Goal: Transaction & Acquisition: Purchase product/service

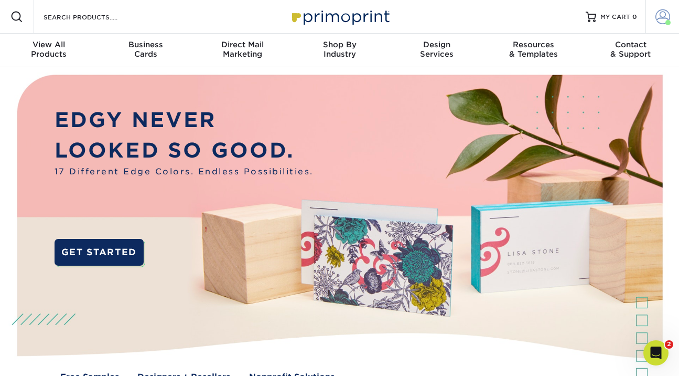
click at [663, 20] on span at bounding box center [663, 16] width 15 height 15
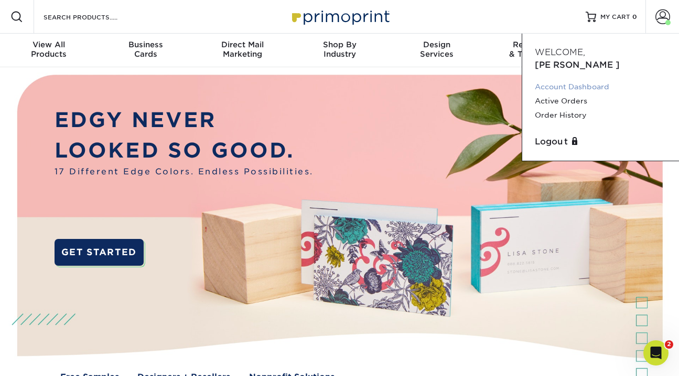
click at [571, 80] on link "Account Dashboard" at bounding box center [601, 87] width 132 height 14
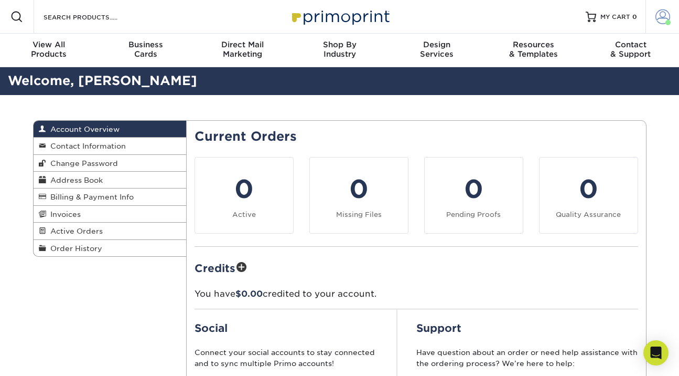
click at [659, 21] on span at bounding box center [663, 16] width 15 height 15
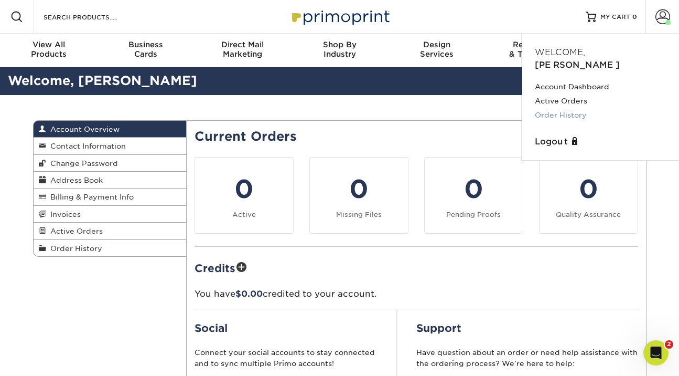
click at [566, 108] on link "Order History" at bounding box center [601, 115] width 132 height 14
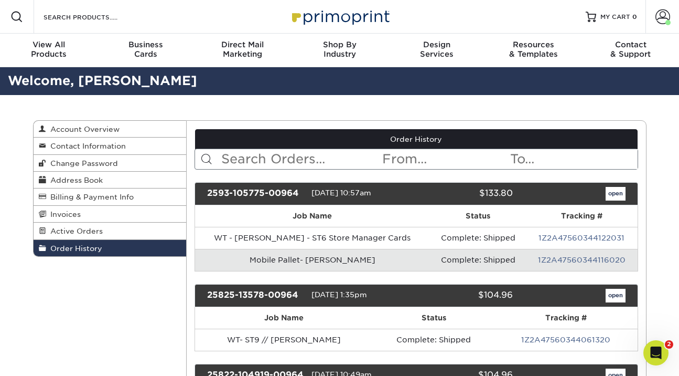
click at [275, 156] on input "text" at bounding box center [300, 159] width 161 height 20
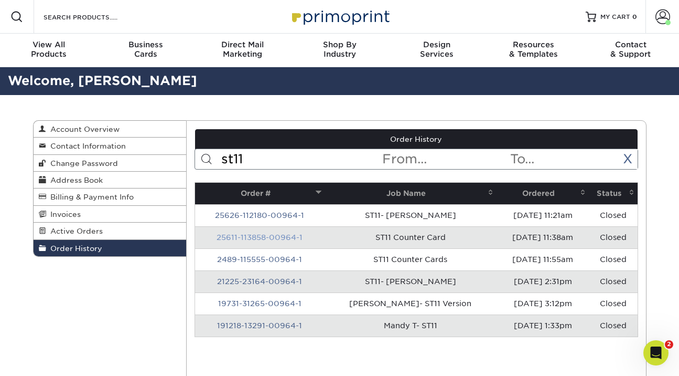
type input "st11"
click at [281, 240] on link "25611-113858-00964-1" at bounding box center [260, 237] width 86 height 8
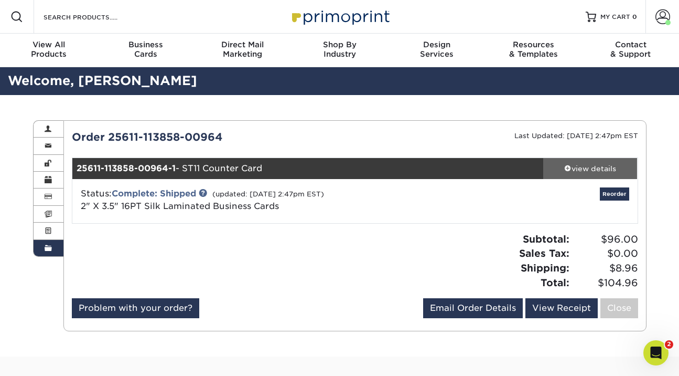
click at [593, 162] on link "view details" at bounding box center [590, 168] width 94 height 21
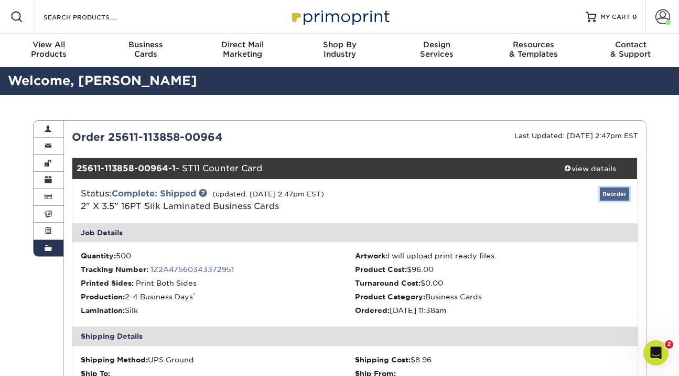
click at [612, 191] on link "Reorder" at bounding box center [614, 193] width 29 height 13
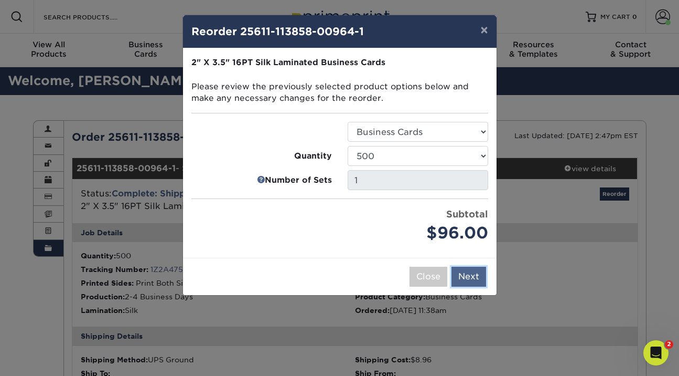
click at [472, 278] on button "Next" at bounding box center [469, 276] width 35 height 20
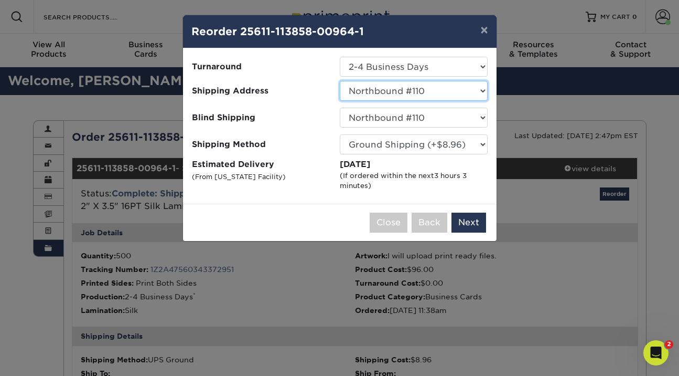
click at [391, 89] on select "Select One Bluffton, OH EPS EPS- Hudsonville JIS Tire Lebanon, TN Mobile Pallet…" at bounding box center [414, 91] width 148 height 20
select select "162651"
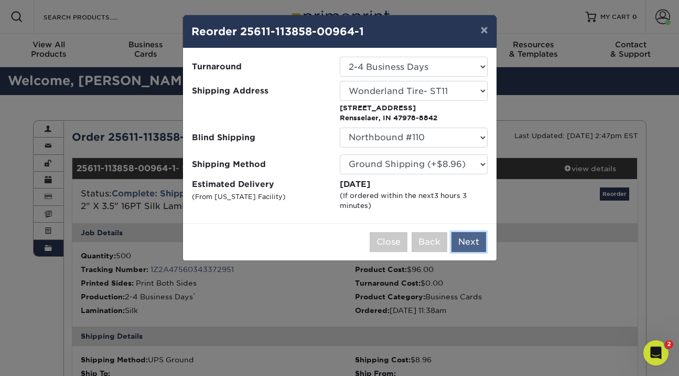
click at [470, 237] on button "Next" at bounding box center [469, 242] width 35 height 20
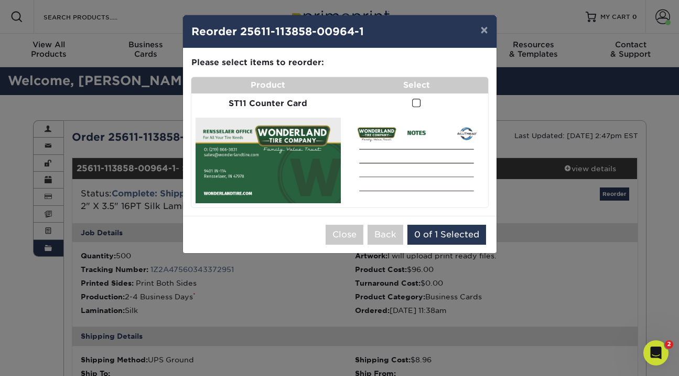
click at [413, 101] on span at bounding box center [416, 103] width 9 height 10
click at [0, 0] on input "checkbox" at bounding box center [0, 0] width 0 height 0
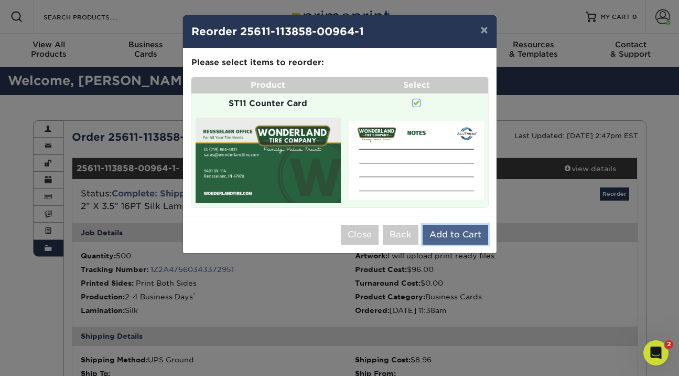
click at [446, 238] on button "Add to Cart" at bounding box center [456, 234] width 66 height 20
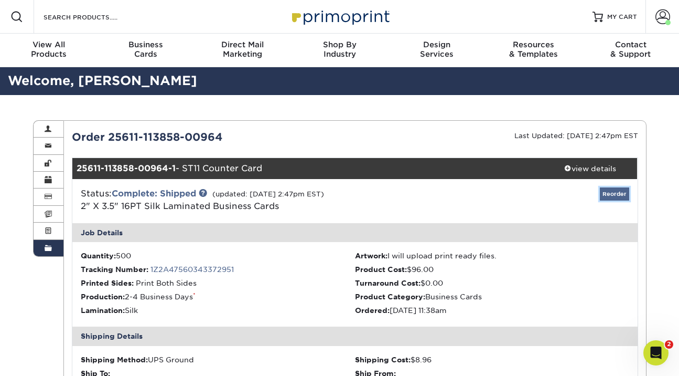
click at [614, 192] on link "Reorder" at bounding box center [614, 193] width 29 height 13
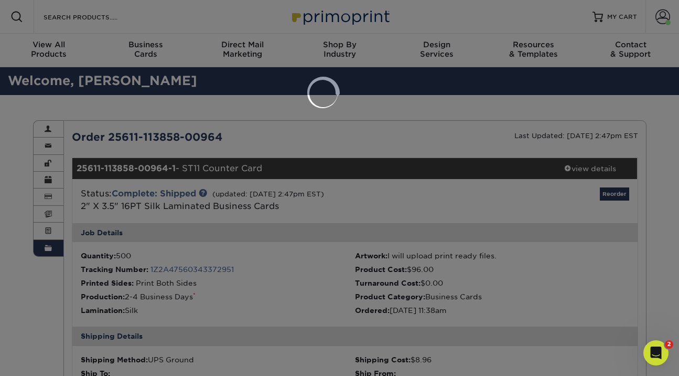
select select "263254"
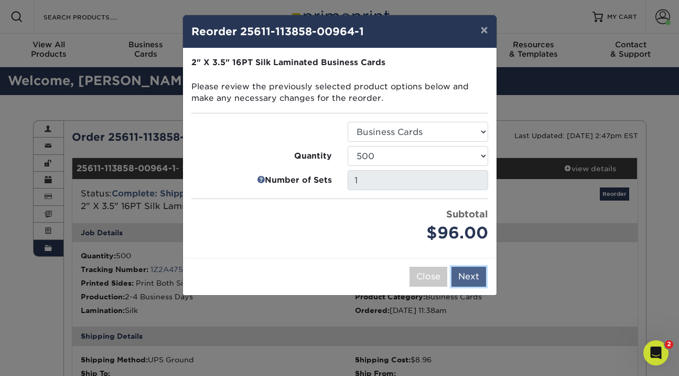
click at [473, 281] on button "Next" at bounding box center [469, 276] width 35 height 20
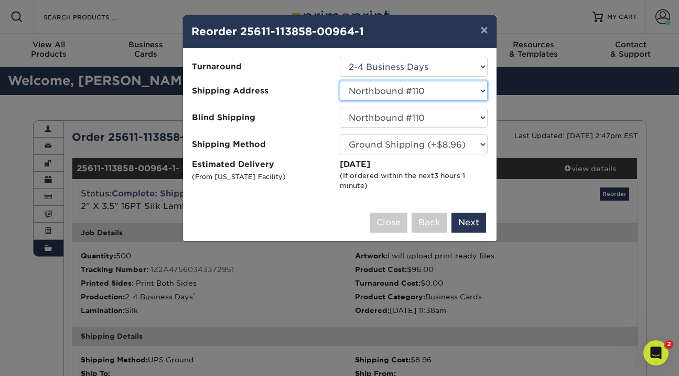
click at [409, 88] on select "Select One Bluffton, OH EPS EPS- Hudsonville JIS Tire Lebanon, TN Mobile Pallet…" at bounding box center [414, 91] width 148 height 20
select select "162651"
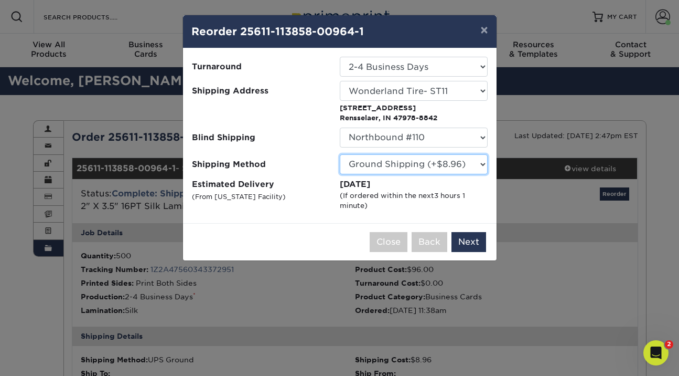
click at [397, 157] on select "Please Select Ground Shipping (+$8.96) 3 Day Shipping Service (+$19.58) 2 Day A…" at bounding box center [414, 164] width 148 height 20
click at [477, 241] on button "Next" at bounding box center [469, 242] width 35 height 20
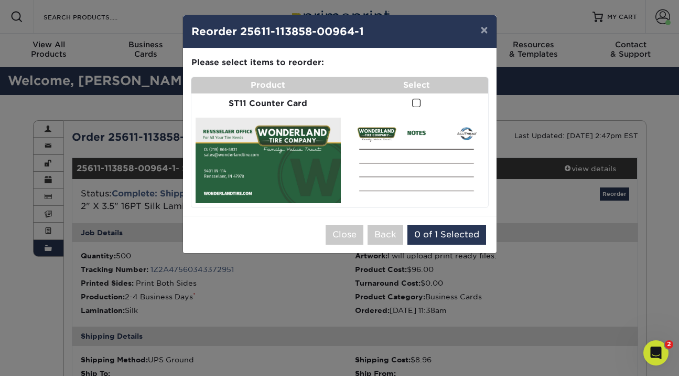
click at [412, 105] on span at bounding box center [416, 103] width 9 height 10
click at [0, 0] on input "checkbox" at bounding box center [0, 0] width 0 height 0
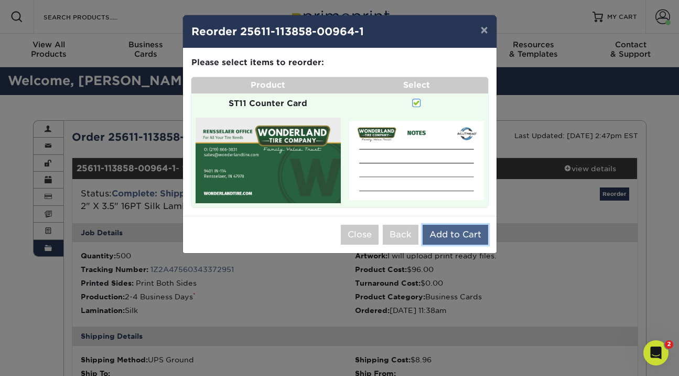
click at [441, 231] on button "Add to Cart" at bounding box center [456, 234] width 66 height 20
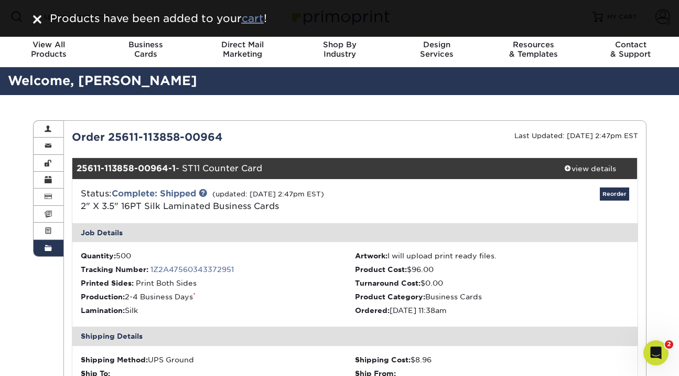
click at [261, 19] on u "cart" at bounding box center [253, 18] width 22 height 13
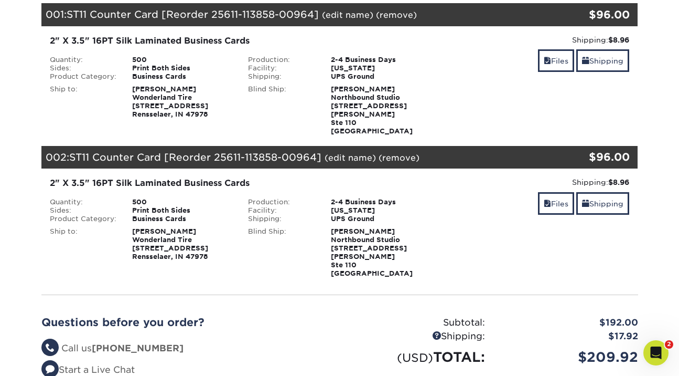
scroll to position [177, 0]
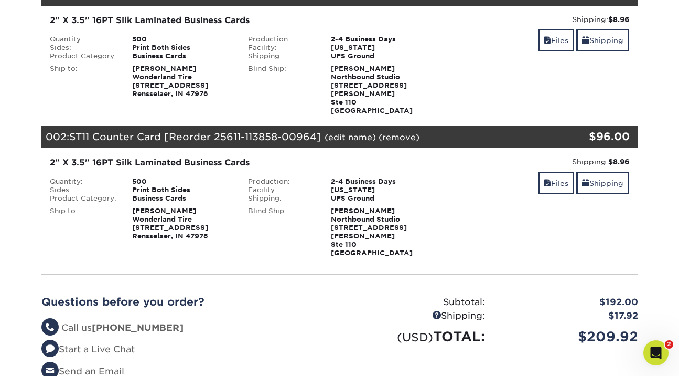
click at [400, 132] on link "(remove)" at bounding box center [399, 137] width 41 height 10
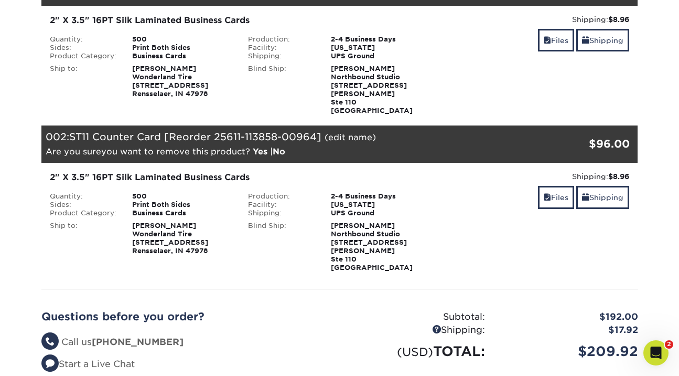
click at [261, 146] on link "Yes" at bounding box center [260, 151] width 15 height 10
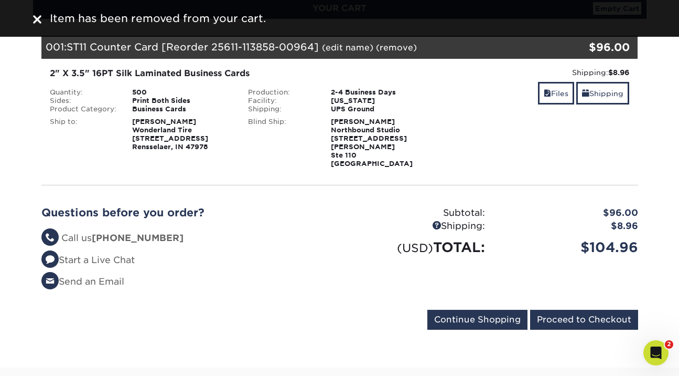
scroll to position [3, 0]
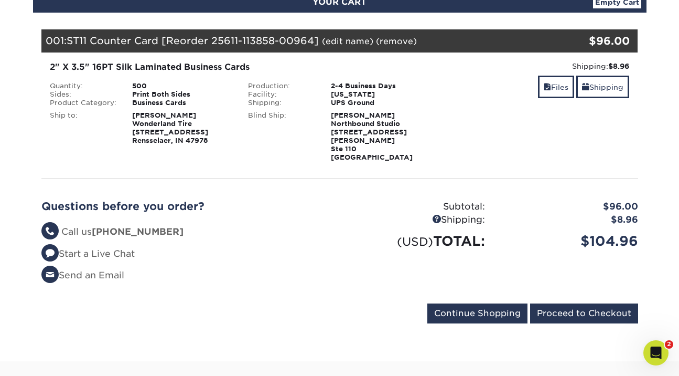
scroll to position [143, 0]
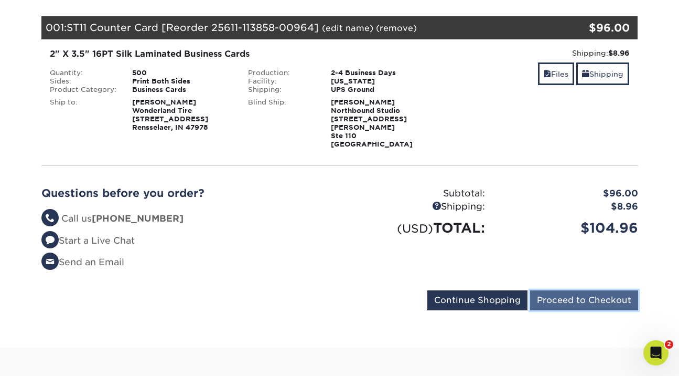
click at [593, 292] on input "Proceed to Checkout" at bounding box center [584, 300] width 108 height 20
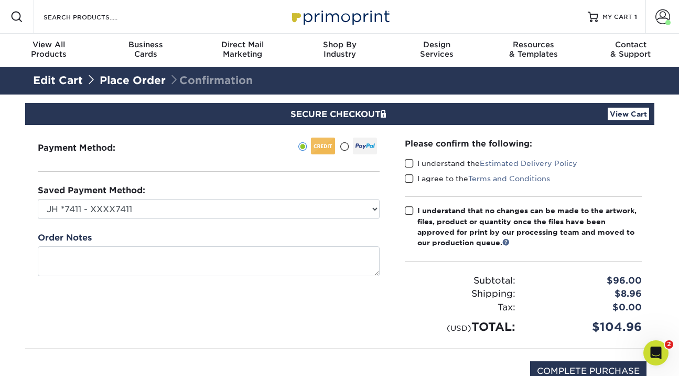
click at [410, 167] on span at bounding box center [409, 163] width 9 height 10
click at [0, 0] on input "I understand the Estimated Delivery Policy" at bounding box center [0, 0] width 0 height 0
click at [410, 174] on span at bounding box center [409, 179] width 9 height 10
click at [0, 0] on input "I agree to the Terms and Conditions" at bounding box center [0, 0] width 0 height 0
click at [410, 209] on span at bounding box center [409, 211] width 9 height 10
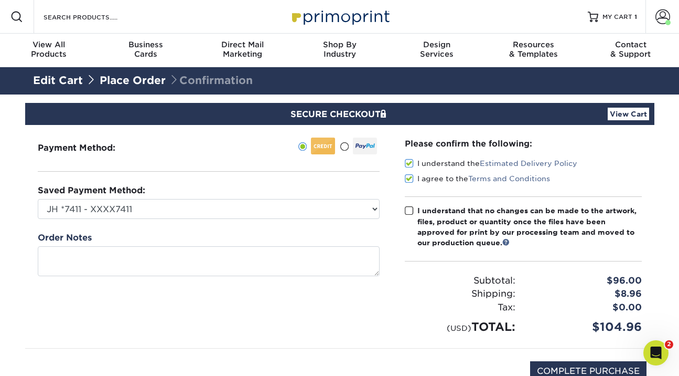
click at [0, 0] on input "I understand that no changes can be made to the artwork, files, product or quan…" at bounding box center [0, 0] width 0 height 0
click at [603, 369] on input "COMPLETE PURCHASE" at bounding box center [588, 371] width 116 height 20
type input "PROCESSING, PLEASE WAIT..."
